Goal: Find specific fact: Find specific fact

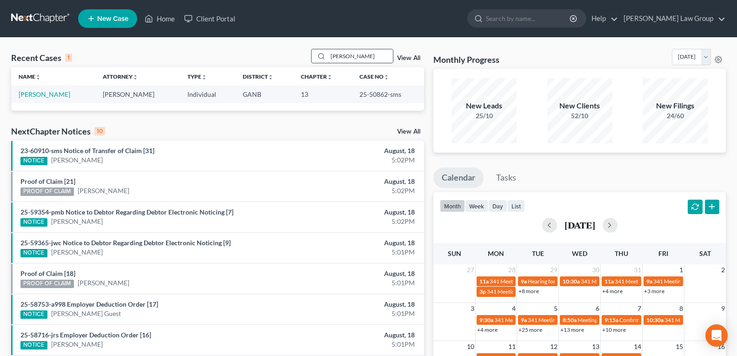
click at [359, 53] on input "[PERSON_NAME]" at bounding box center [360, 55] width 65 height 13
click at [360, 53] on input "[PERSON_NAME]" at bounding box center [360, 55] width 65 height 13
type input "[PERSON_NAME]"
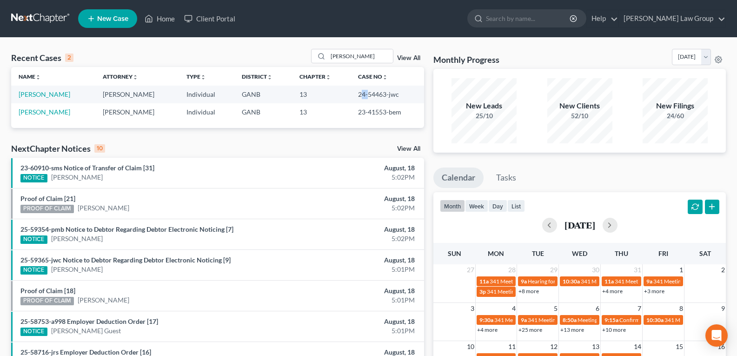
drag, startPoint x: 357, startPoint y: 93, endPoint x: 362, endPoint y: 94, distance: 5.9
click at [362, 94] on td "24-54463-jwc" at bounding box center [387, 94] width 73 height 17
drag, startPoint x: 347, startPoint y: 95, endPoint x: 381, endPoint y: 99, distance: 34.1
click at [381, 99] on td "24-54463-jwc" at bounding box center [387, 94] width 73 height 17
copy td "24-54463"
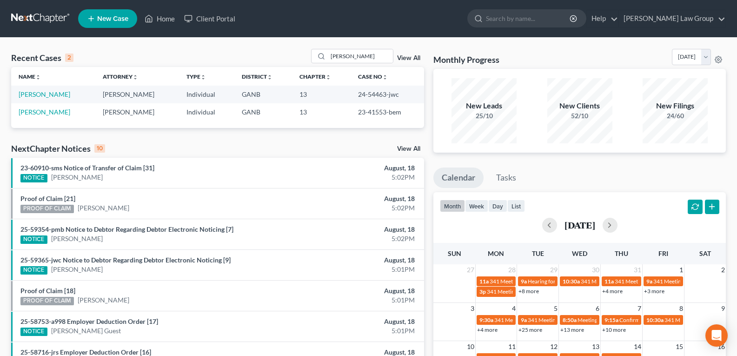
click at [312, 162] on li "23-60910-sms Notice of Transfer of Claim [31] NOTICE [PERSON_NAME] August, 18 5…" at bounding box center [217, 173] width 413 height 30
drag, startPoint x: 342, startPoint y: 97, endPoint x: 380, endPoint y: 95, distance: 37.7
click at [380, 95] on tr "[PERSON_NAME] [PERSON_NAME] Individual GANB 13 24-54463-jwc" at bounding box center [217, 94] width 413 height 17
copy tr "24-54463"
